Goal: Task Accomplishment & Management: Manage account settings

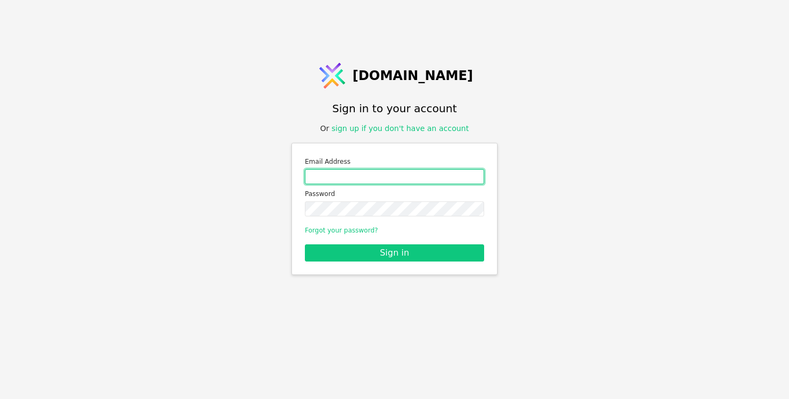
click at [365, 174] on input "Email address" at bounding box center [394, 176] width 179 height 15
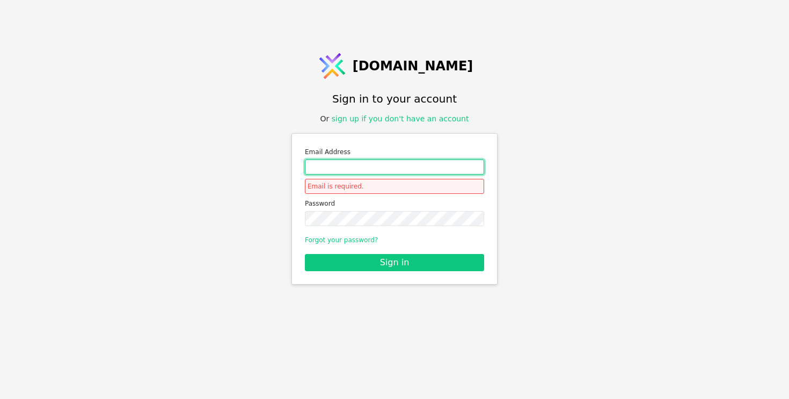
type input "roman.svystun@gmail.com"
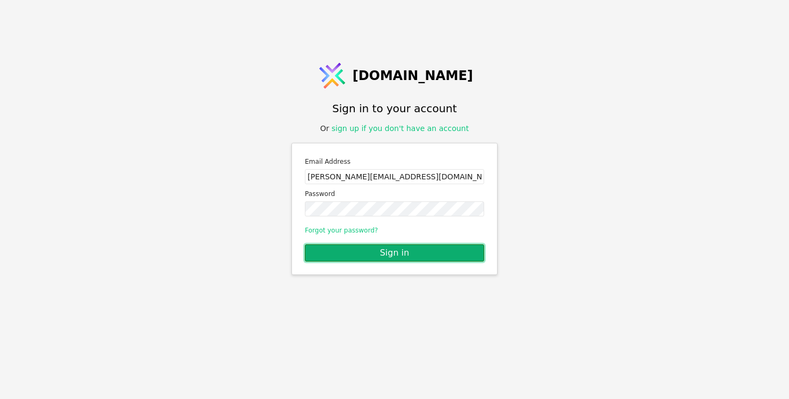
click at [373, 248] on button "Sign in" at bounding box center [394, 252] width 179 height 17
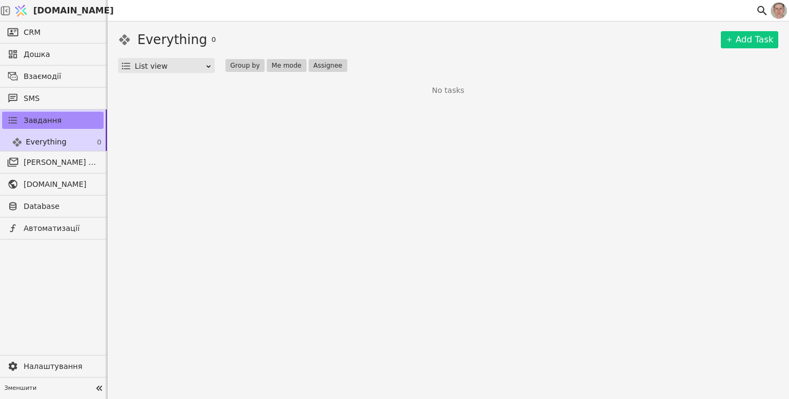
click at [73, 10] on span "[DOMAIN_NAME]" at bounding box center [73, 10] width 81 height 13
